Goal: Task Accomplishment & Management: Manage account settings

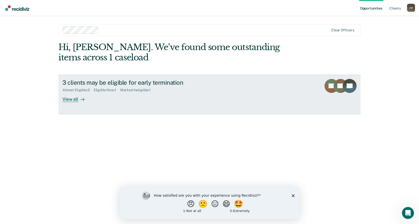
click at [68, 100] on div "View all" at bounding box center [76, 97] width 28 height 10
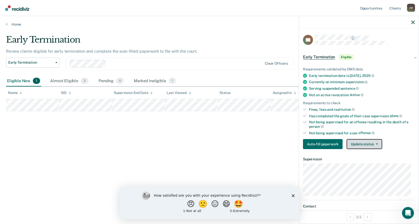
click at [368, 145] on button "Update status" at bounding box center [363, 144] width 35 height 10
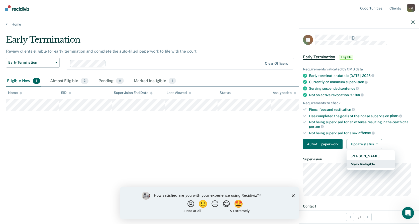
click at [367, 163] on button "Mark Ineligible" at bounding box center [370, 164] width 48 height 8
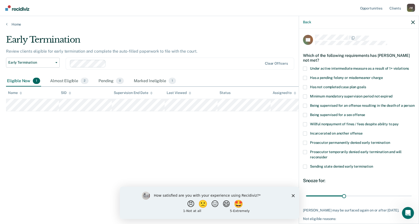
click at [304, 87] on span at bounding box center [305, 87] width 4 height 4
click at [366, 85] on input "Has not completed case plan goals" at bounding box center [366, 85] width 0 height 0
drag, startPoint x: 341, startPoint y: 201, endPoint x: 407, endPoint y: 200, distance: 65.1
type input "83"
click at [407, 200] on input "range" at bounding box center [359, 195] width 106 height 9
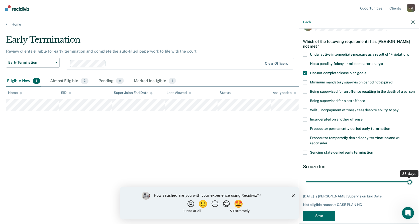
scroll to position [26, 0]
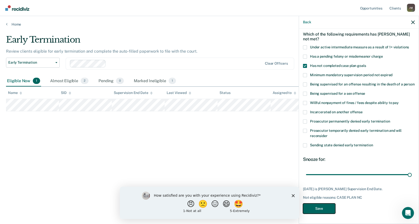
click at [318, 208] on button "Save" at bounding box center [319, 208] width 32 height 10
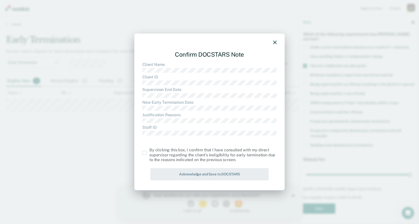
click at [143, 150] on div "By clicking this box, I confirm that I have consulted with my direct supervisor…" at bounding box center [209, 155] width 134 height 15
click at [143, 153] on span at bounding box center [144, 153] width 4 height 4
click at [149, 151] on input "checkbox" at bounding box center [149, 151] width 0 height 0
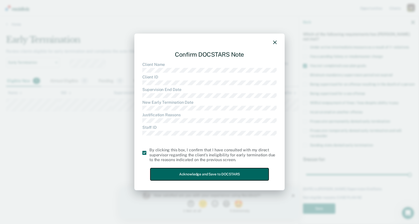
click at [213, 176] on button "Acknowledge and Save to DOCSTARS" at bounding box center [209, 174] width 118 height 12
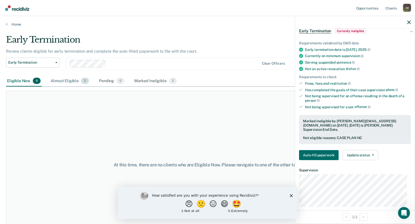
click at [65, 80] on div "Almost Eligible 2" at bounding box center [70, 81] width 40 height 11
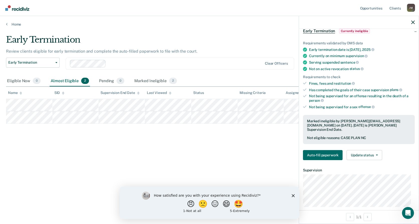
scroll to position [0, 0]
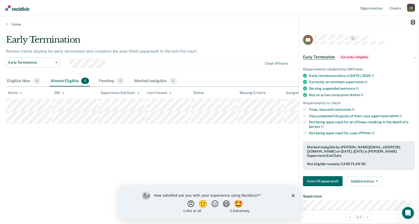
click at [412, 22] on icon "button" at bounding box center [413, 23] width 4 height 4
